Goal: Task Accomplishment & Management: Use online tool/utility

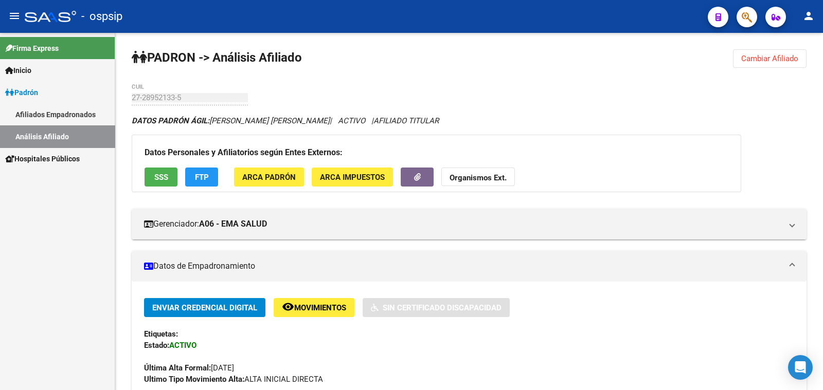
scroll to position [253, 0]
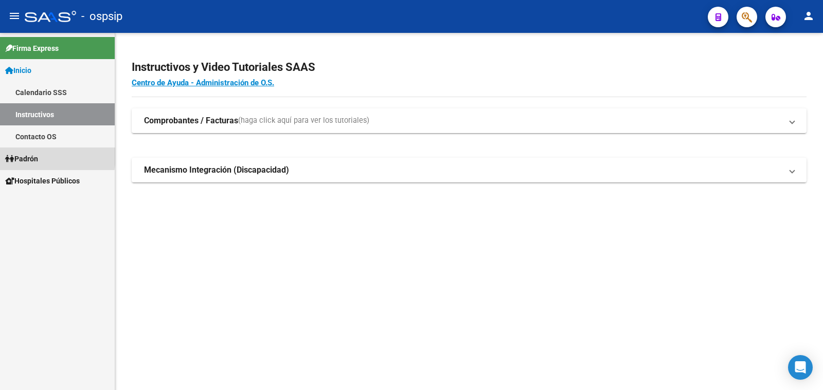
click at [33, 156] on span "Padrón" at bounding box center [21, 158] width 33 height 11
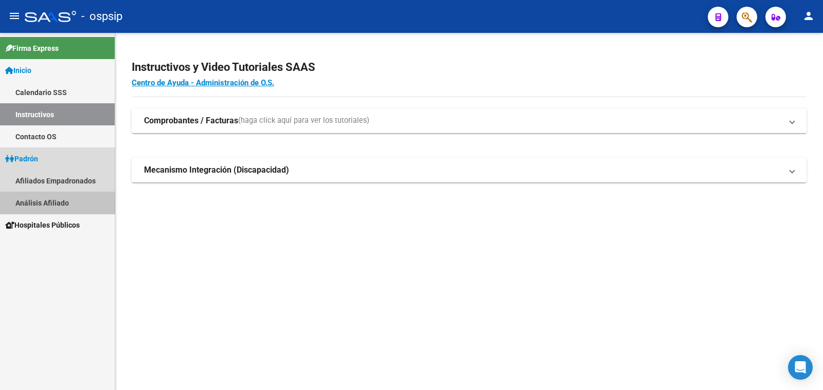
click at [39, 204] on link "Análisis Afiliado" at bounding box center [57, 203] width 115 height 22
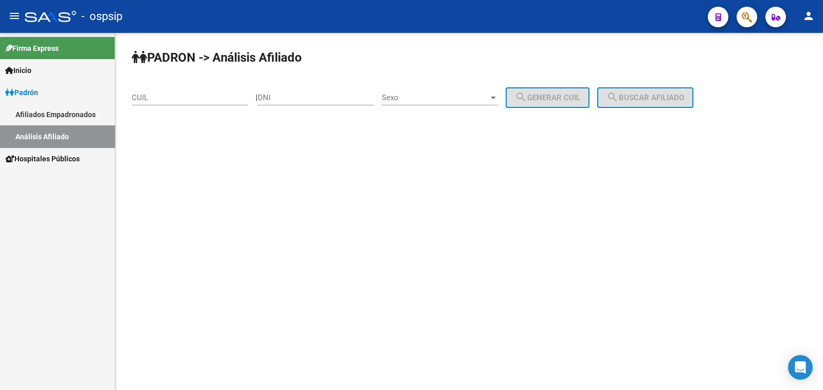
click at [292, 98] on input "DNI" at bounding box center [316, 97] width 116 height 9
type input "16238088"
click at [432, 95] on span "Sexo" at bounding box center [434, 97] width 107 height 9
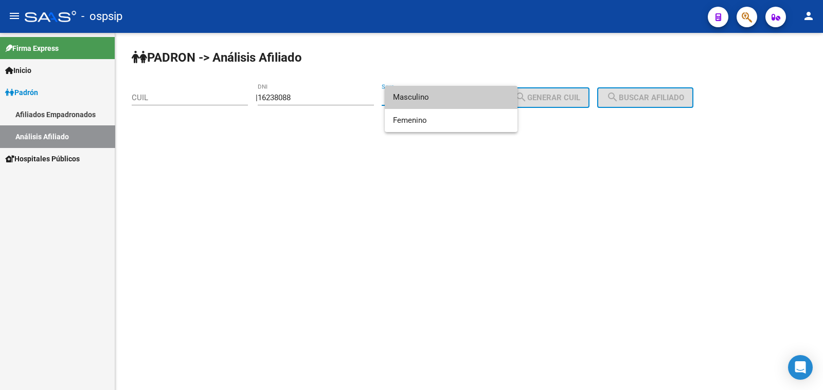
click at [451, 97] on span "Masculino" at bounding box center [451, 97] width 116 height 23
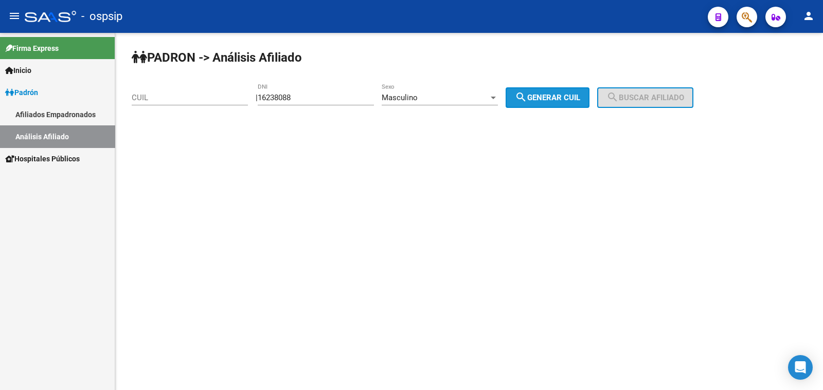
click at [563, 95] on span "search Generar CUIL" at bounding box center [547, 97] width 65 height 9
type input "20-16238088-6"
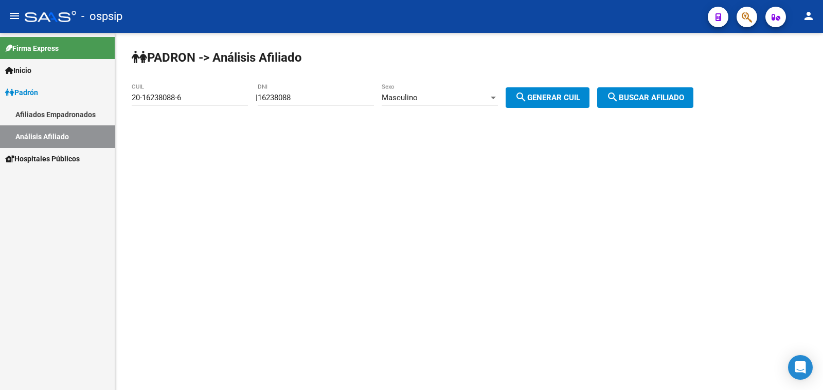
click at [640, 96] on span "search Buscar afiliado" at bounding box center [645, 97] width 78 height 9
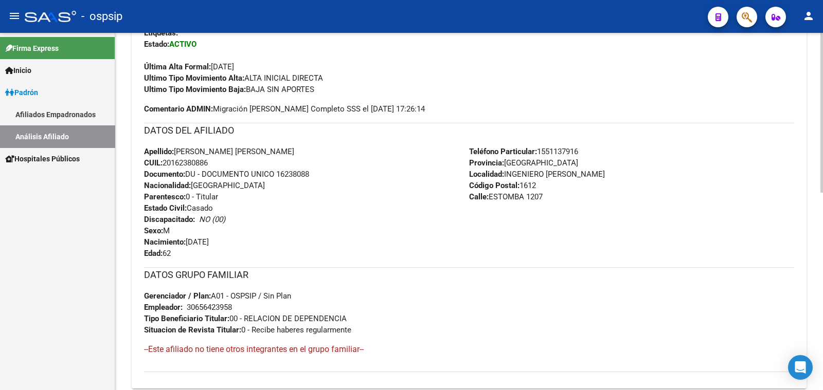
scroll to position [321, 0]
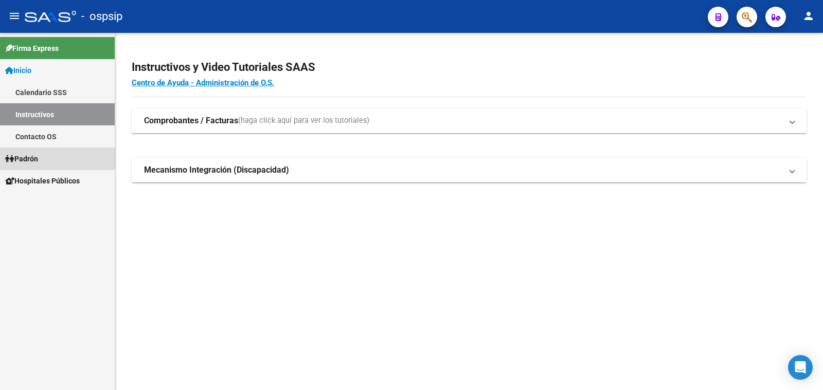
click at [21, 156] on span "Padrón" at bounding box center [21, 158] width 33 height 11
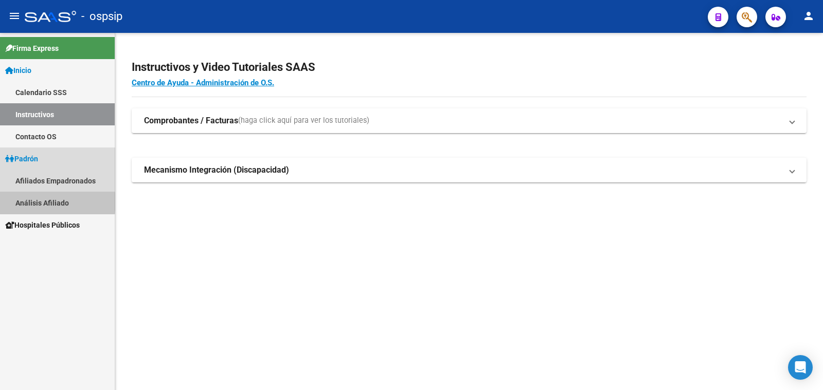
click at [41, 202] on link "Análisis Afiliado" at bounding box center [57, 203] width 115 height 22
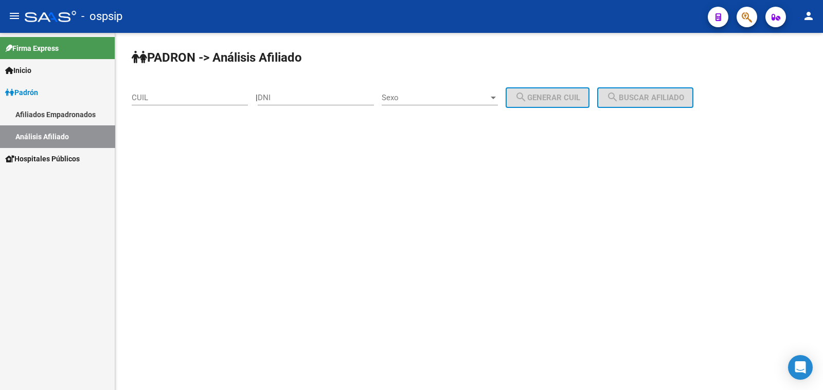
click at [306, 98] on input "DNI" at bounding box center [316, 97] width 116 height 9
click at [283, 94] on input "DNI" at bounding box center [316, 97] width 116 height 9
type input "23700448"
click at [476, 99] on span "Sexo" at bounding box center [434, 97] width 107 height 9
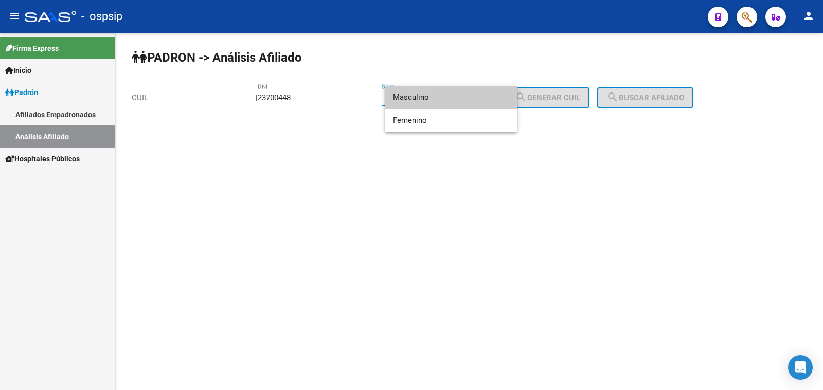
click at [455, 98] on span "Masculino" at bounding box center [451, 97] width 116 height 23
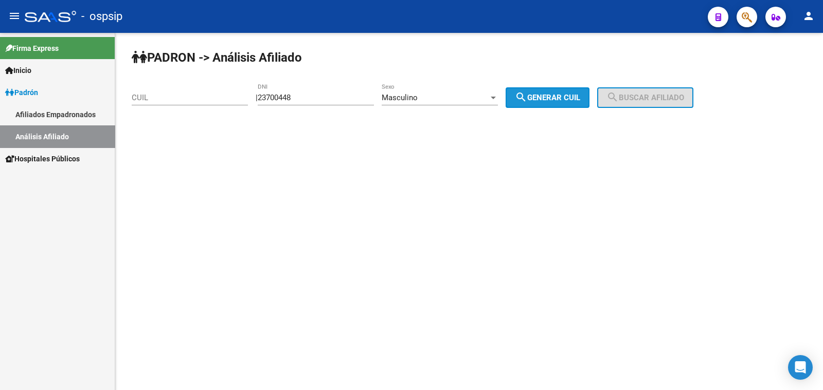
click at [576, 99] on span "search Generar CUIL" at bounding box center [547, 97] width 65 height 9
type input "20-23700448-6"
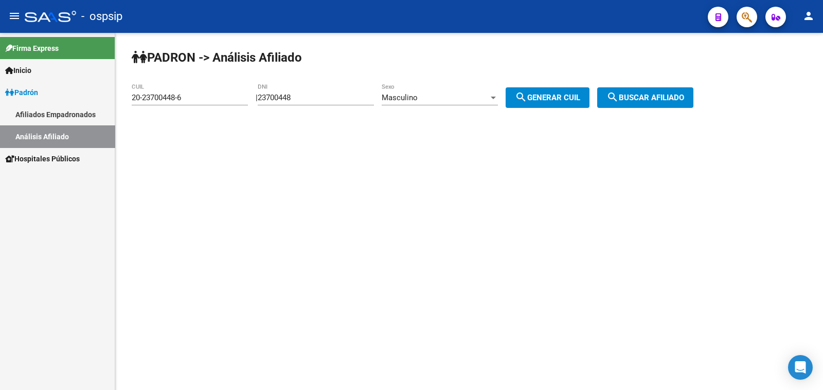
click at [635, 94] on span "search Buscar afiliado" at bounding box center [645, 97] width 78 height 9
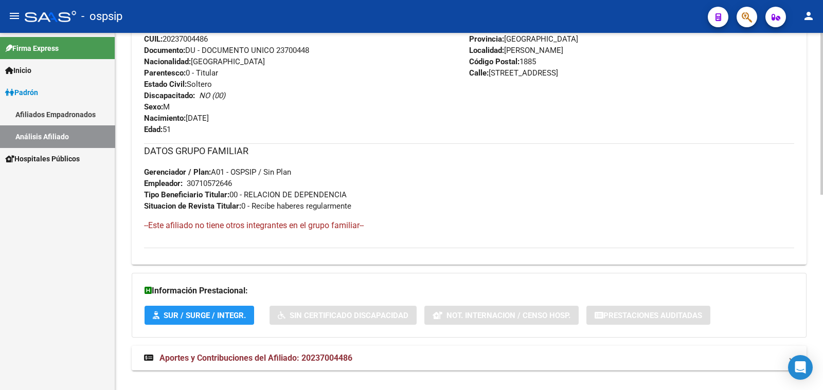
scroll to position [431, 0]
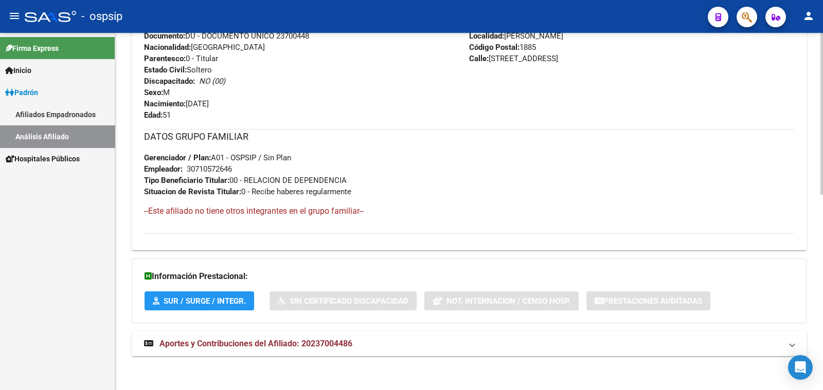
click at [285, 340] on span "Aportes y Contribuciones del Afiliado: 20237004486" at bounding box center [255, 344] width 193 height 10
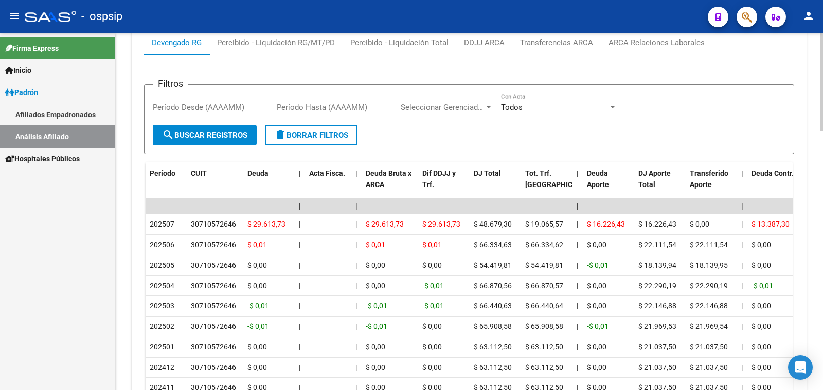
scroll to position [689, 0]
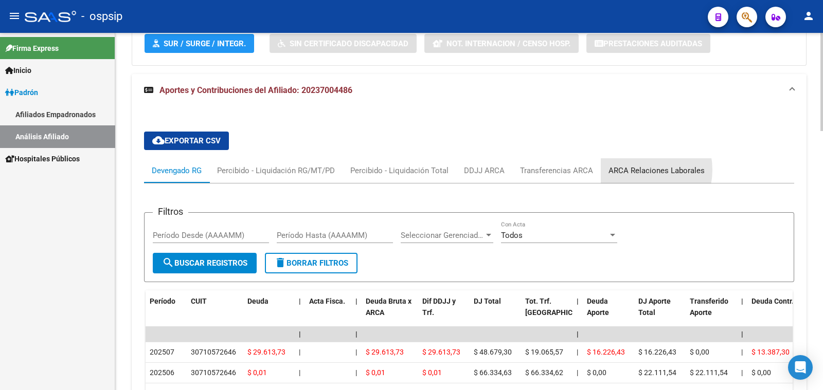
click at [634, 169] on div "ARCA Relaciones Laborales" at bounding box center [656, 170] width 96 height 11
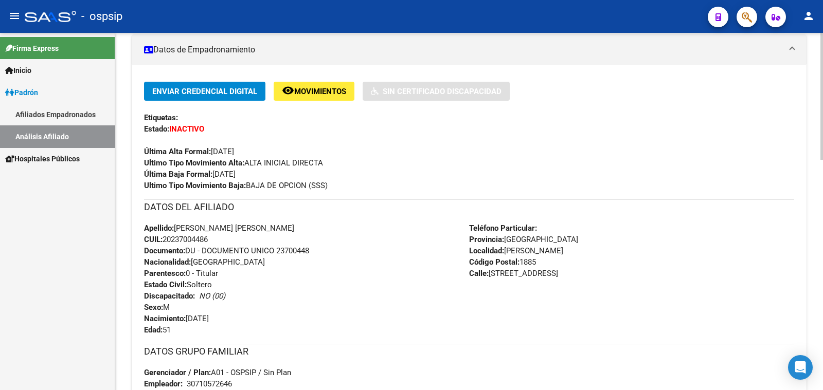
scroll to position [197, 0]
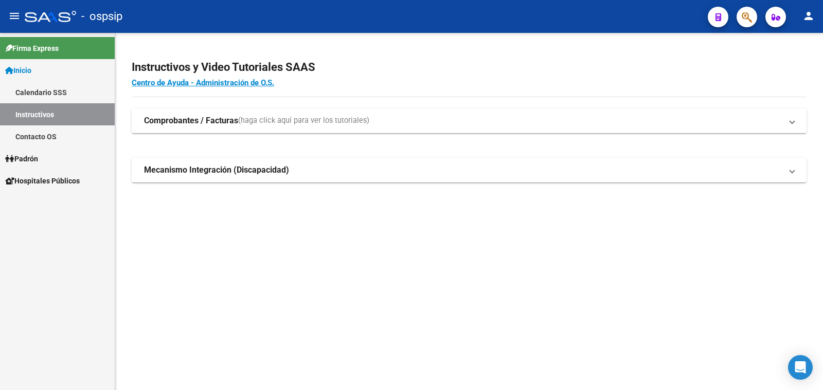
click at [28, 159] on span "Padrón" at bounding box center [21, 158] width 33 height 11
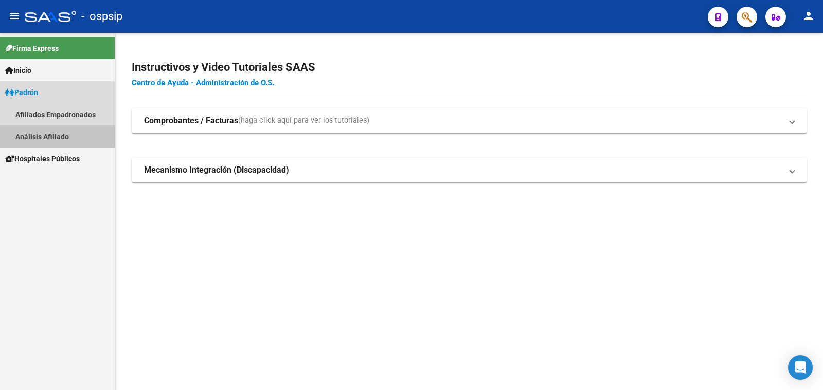
click at [45, 134] on link "Análisis Afiliado" at bounding box center [57, 136] width 115 height 22
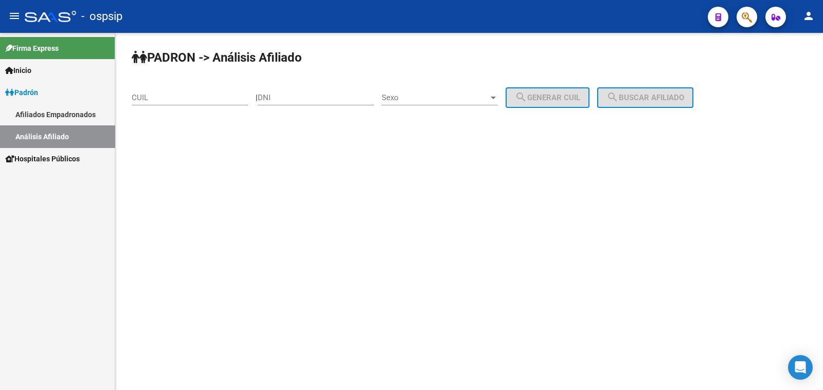
click at [298, 87] on div "DNI" at bounding box center [316, 94] width 116 height 22
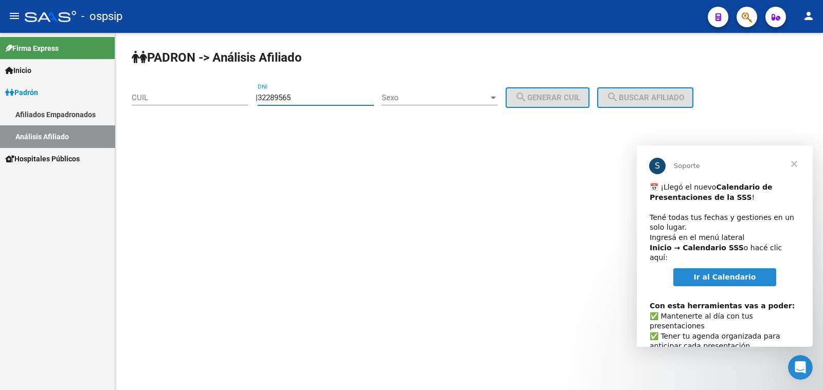
type input "32289565"
click at [434, 98] on span "Sexo" at bounding box center [434, 97] width 107 height 9
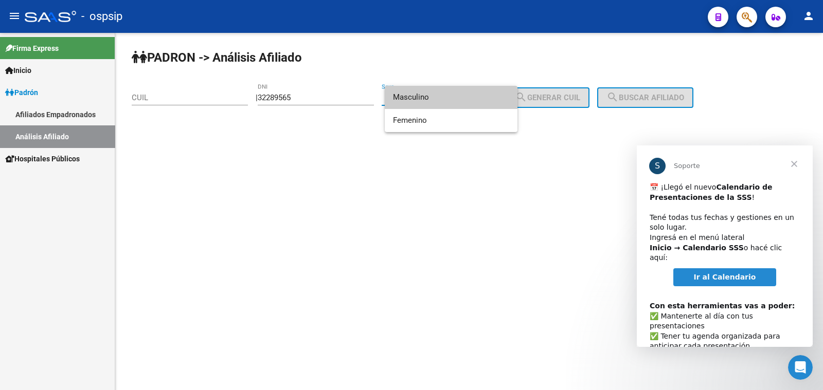
click at [434, 98] on span "Masculino" at bounding box center [451, 97] width 116 height 23
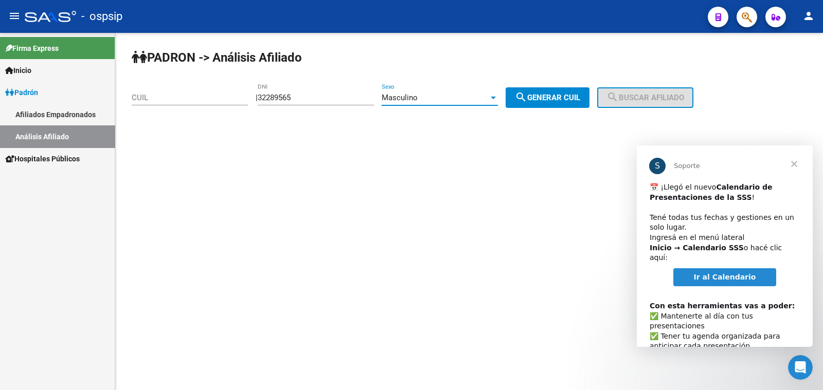
drag, startPoint x: 549, startPoint y: 98, endPoint x: 555, endPoint y: 97, distance: 6.7
click at [550, 97] on span "search Generar CUIL" at bounding box center [547, 97] width 65 height 9
type input "20-32289565-9"
click at [637, 99] on span "search Buscar afiliado" at bounding box center [645, 97] width 78 height 9
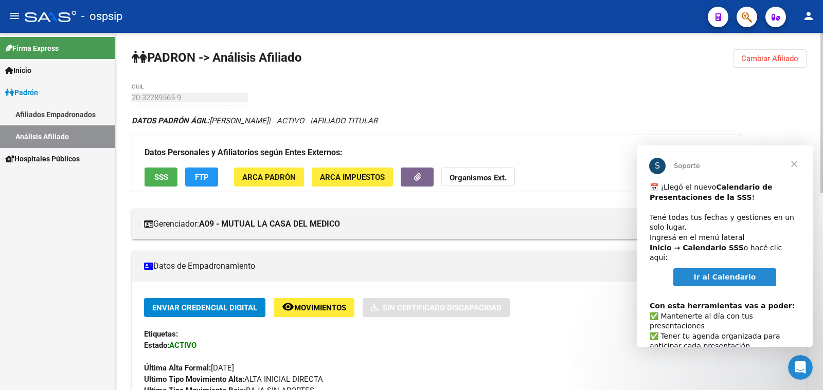
click at [795, 165] on span "Cerrar" at bounding box center [793, 164] width 37 height 37
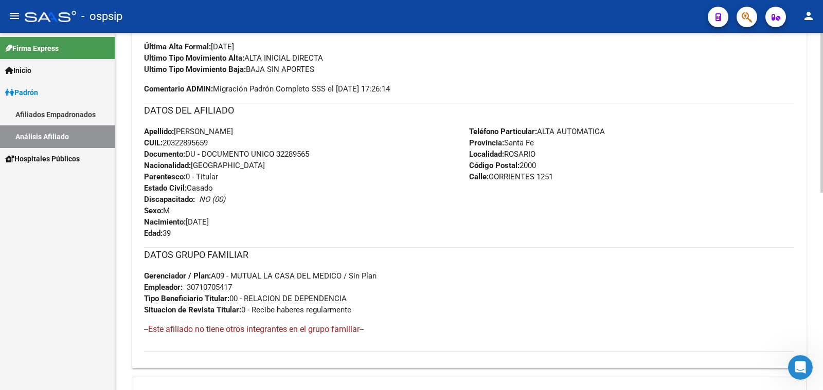
scroll to position [193, 0]
